Goal: Find specific page/section: Find specific page/section

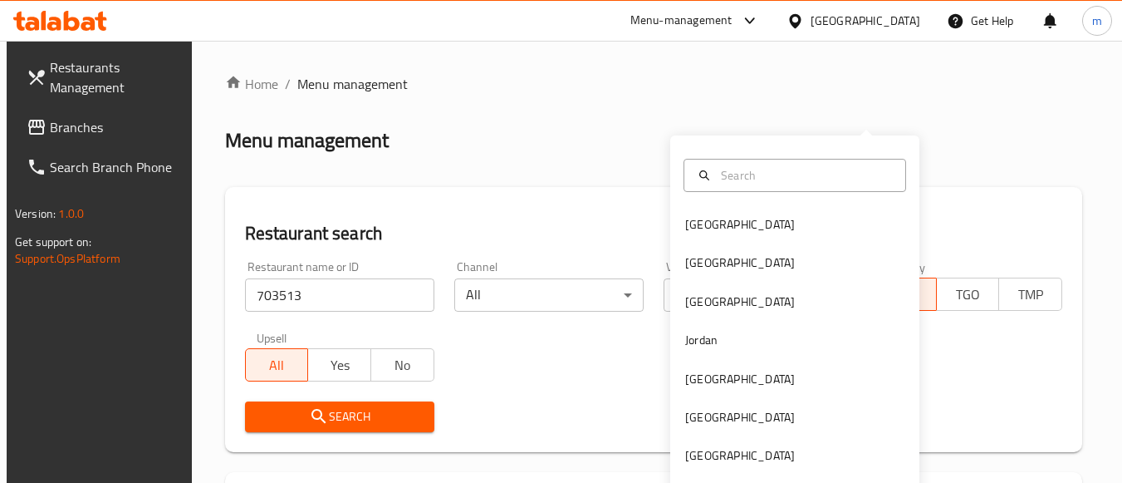
scroll to position [92, 0]
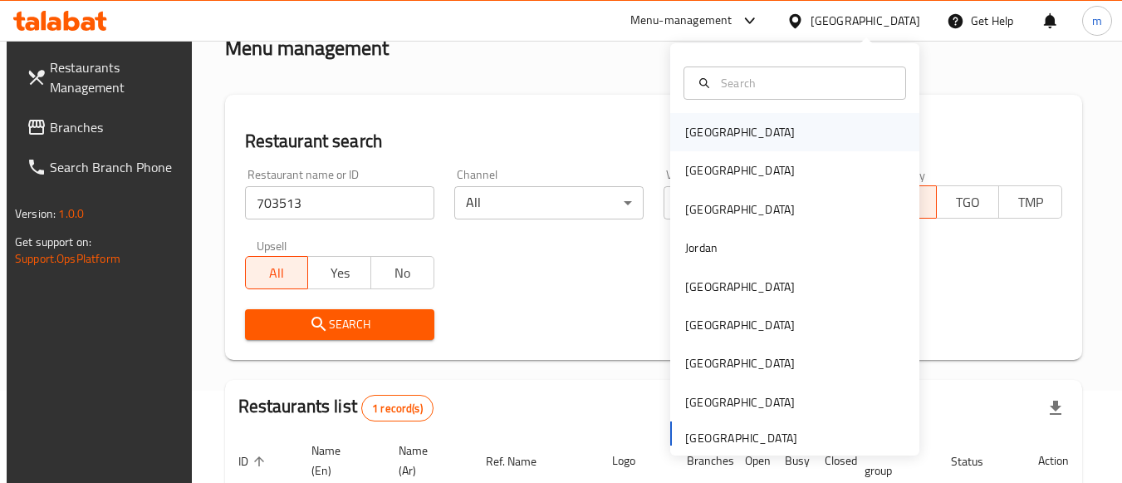
click at [813, 119] on div "[GEOGRAPHIC_DATA]" at bounding box center [794, 132] width 249 height 38
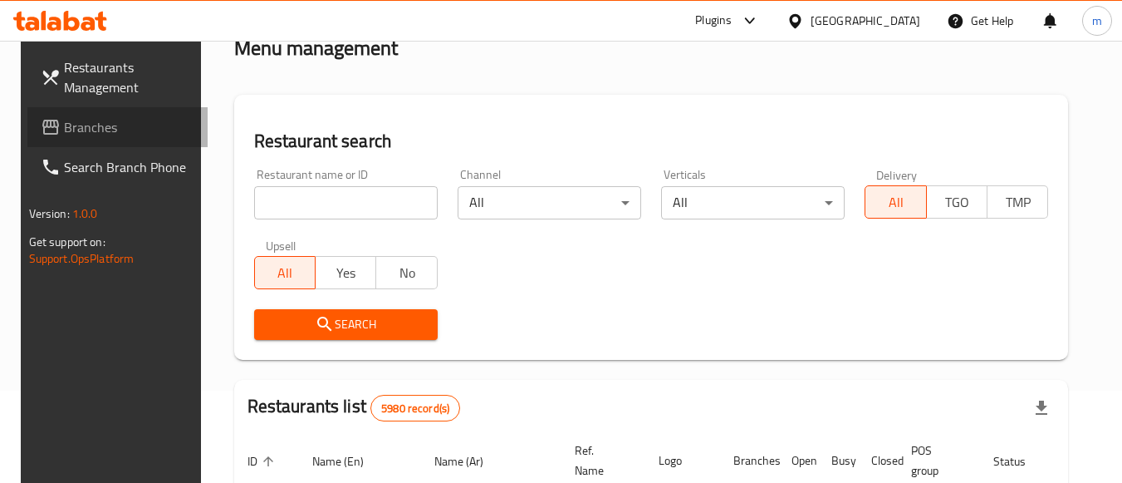
click at [144, 136] on span "Branches" at bounding box center [129, 127] width 131 height 20
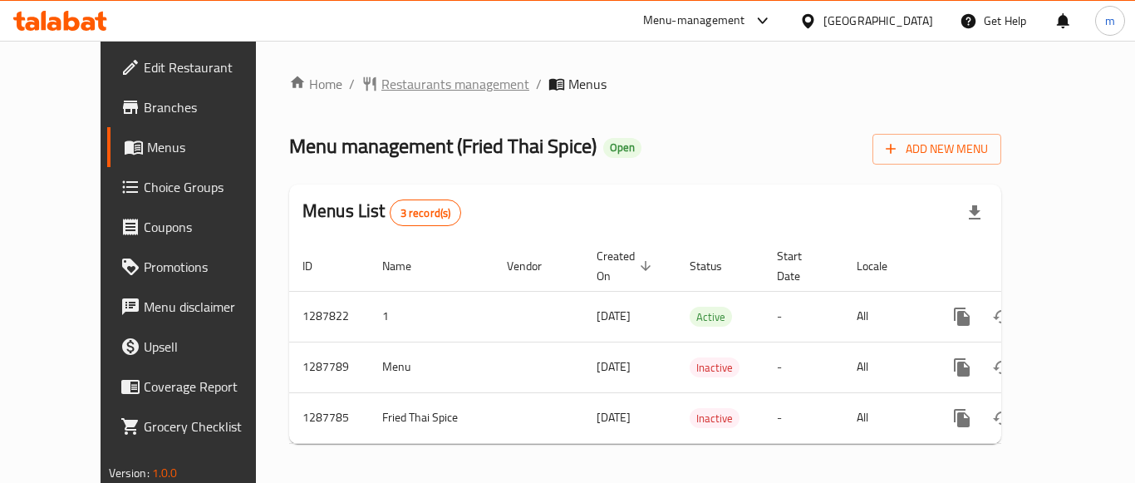
click at [381, 83] on span "Restaurants management" at bounding box center [455, 84] width 148 height 20
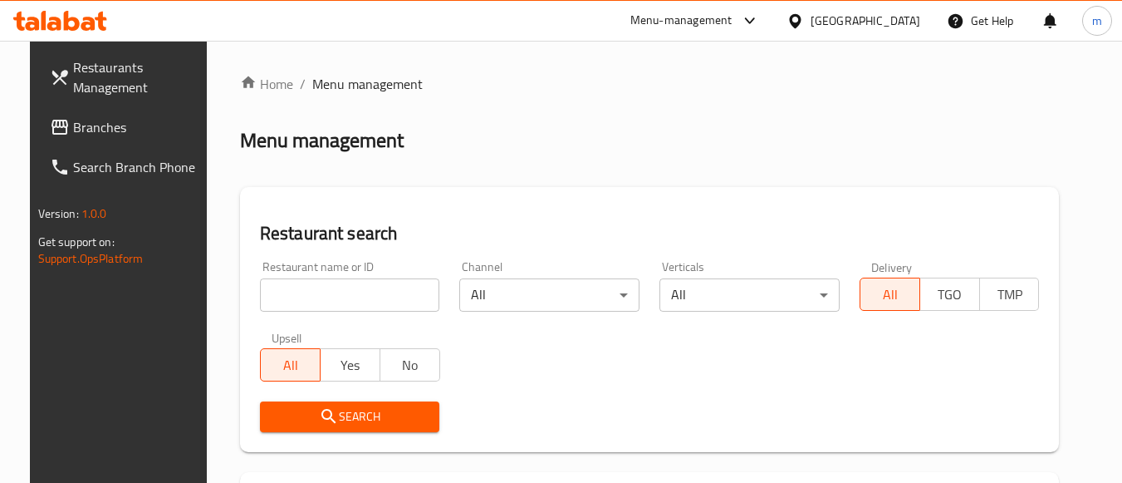
click at [297, 302] on input "search" at bounding box center [350, 294] width 180 height 33
paste input "696849"
type input "696849"
click at [325, 423] on icon "submit" at bounding box center [329, 416] width 20 height 20
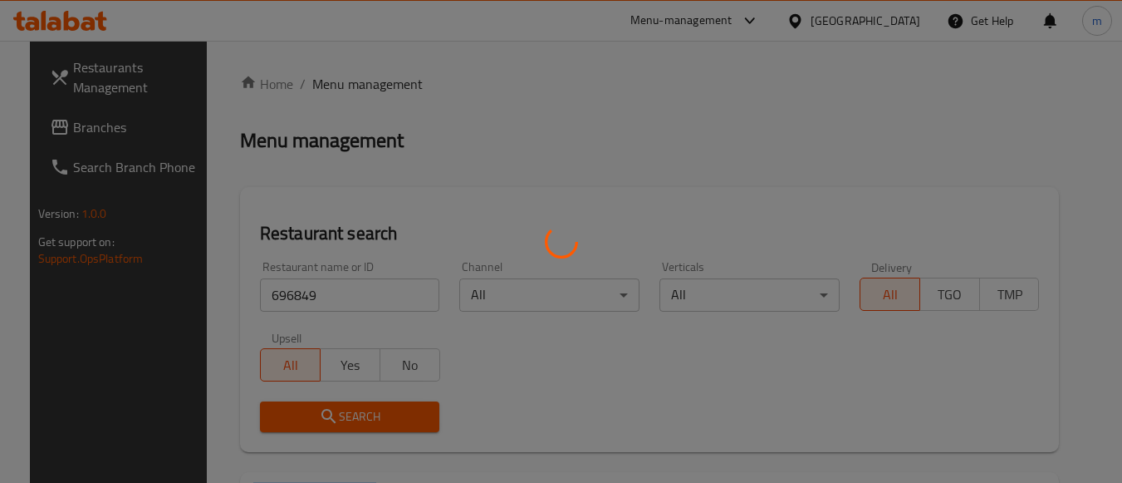
click at [325, 423] on div at bounding box center [561, 241] width 1122 height 483
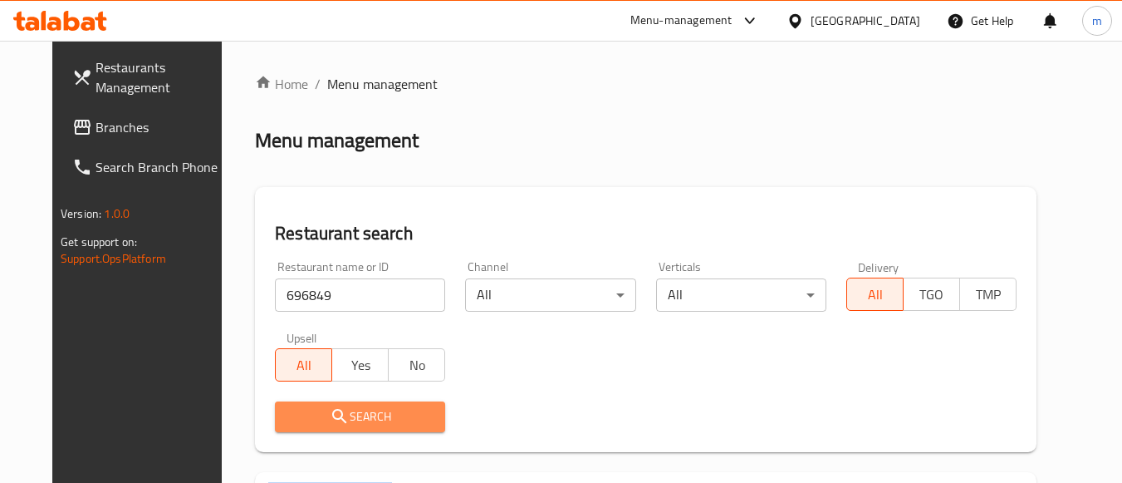
click at [326, 420] on span "Search" at bounding box center [360, 416] width 144 height 21
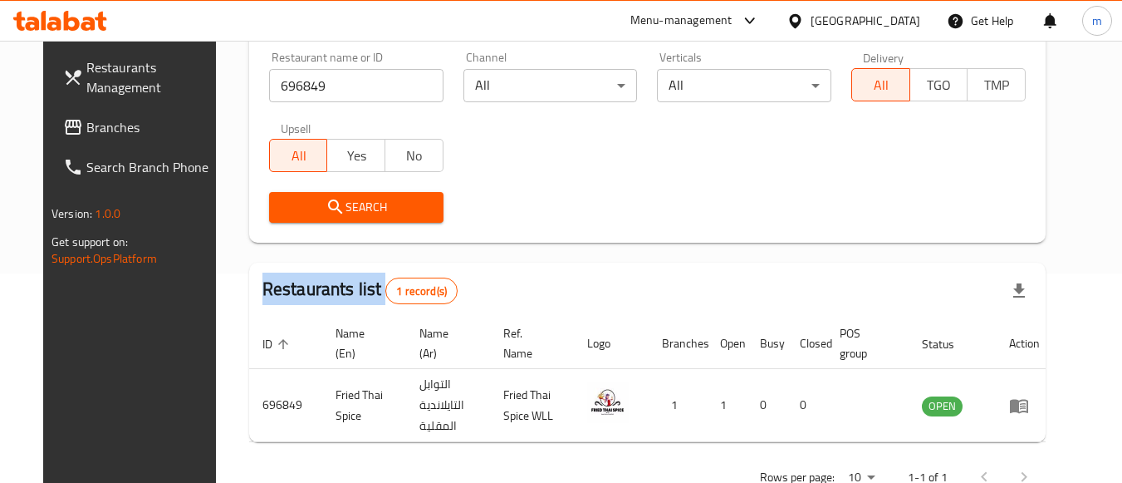
scroll to position [258, 0]
